Goal: Navigation & Orientation: Find specific page/section

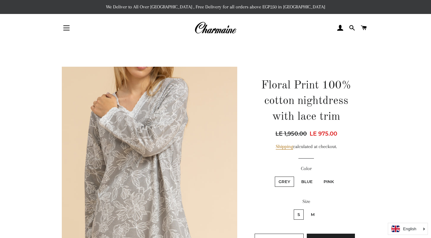
click at [222, 31] on img at bounding box center [215, 28] width 42 height 14
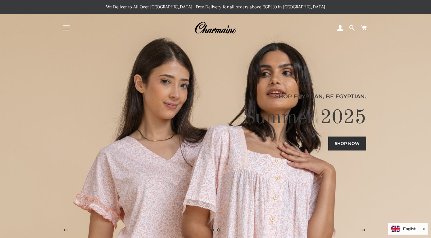
click at [334, 148] on link "Shop now" at bounding box center [347, 144] width 38 height 14
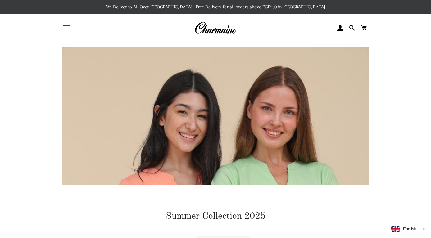
click at [67, 26] on span "button" at bounding box center [66, 25] width 6 height 1
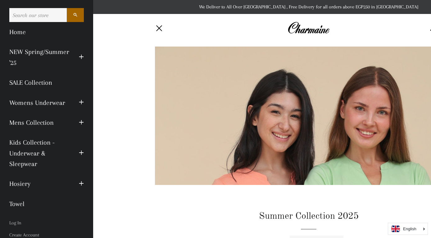
scroll to position [52, 0]
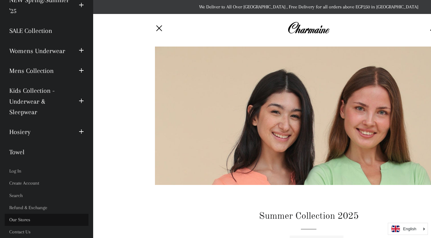
click at [20, 221] on link "Our Stores" at bounding box center [47, 220] width 84 height 12
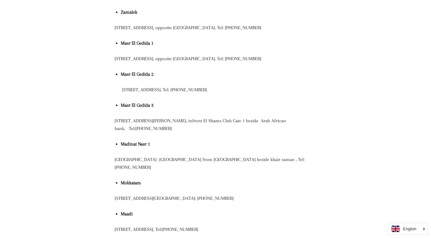
scroll to position [134, 0]
